Goal: Find contact information: Find contact information

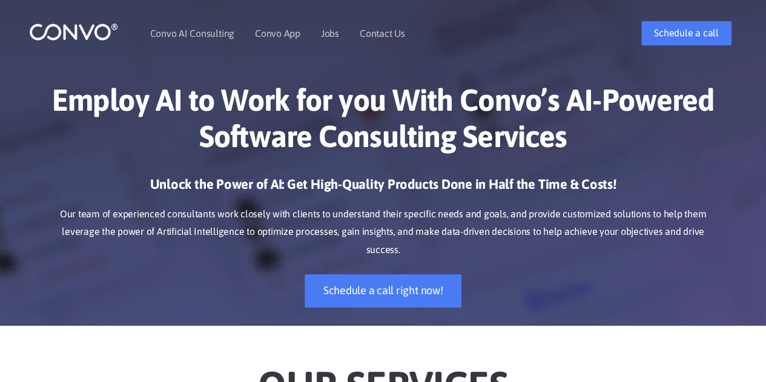
click at [380, 31] on link "Contact Us" at bounding box center [382, 33] width 45 height 10
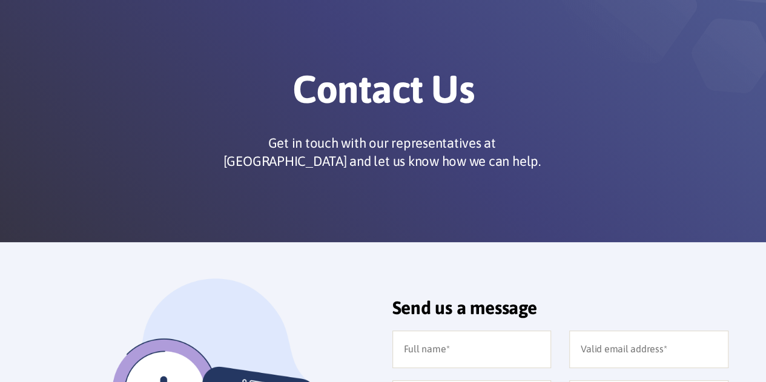
scroll to position [61, 0]
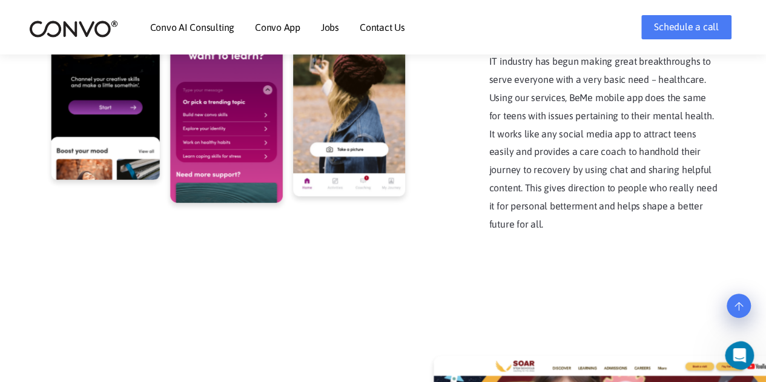
scroll to position [2785, 0]
